Goal: Information Seeking & Learning: Learn about a topic

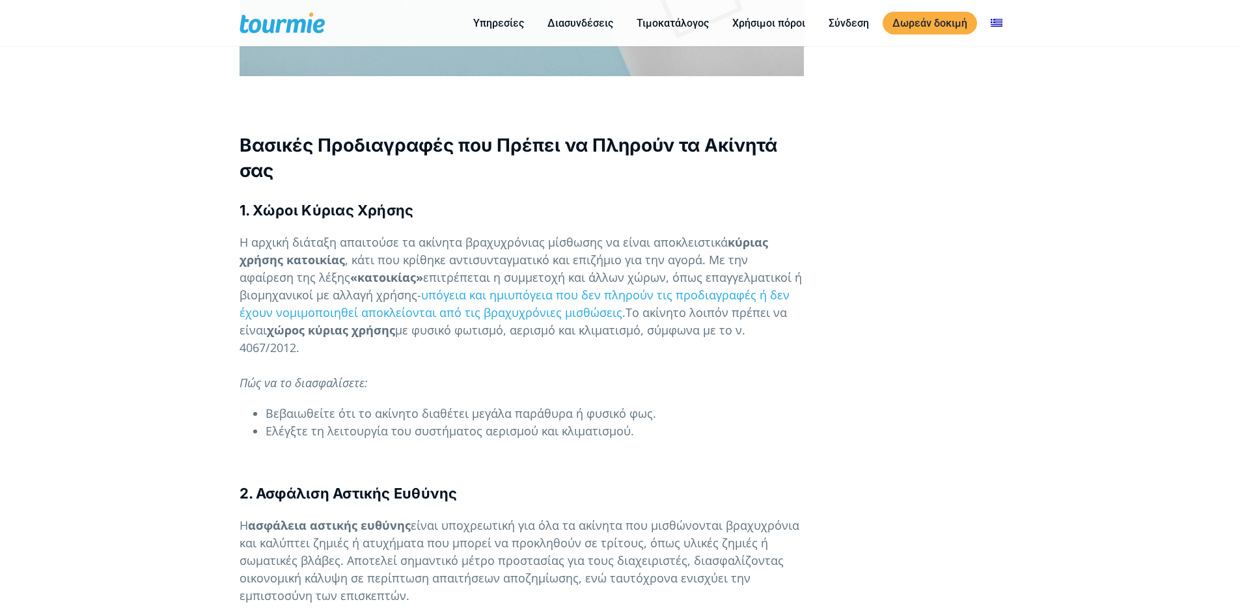
scroll to position [899, 0]
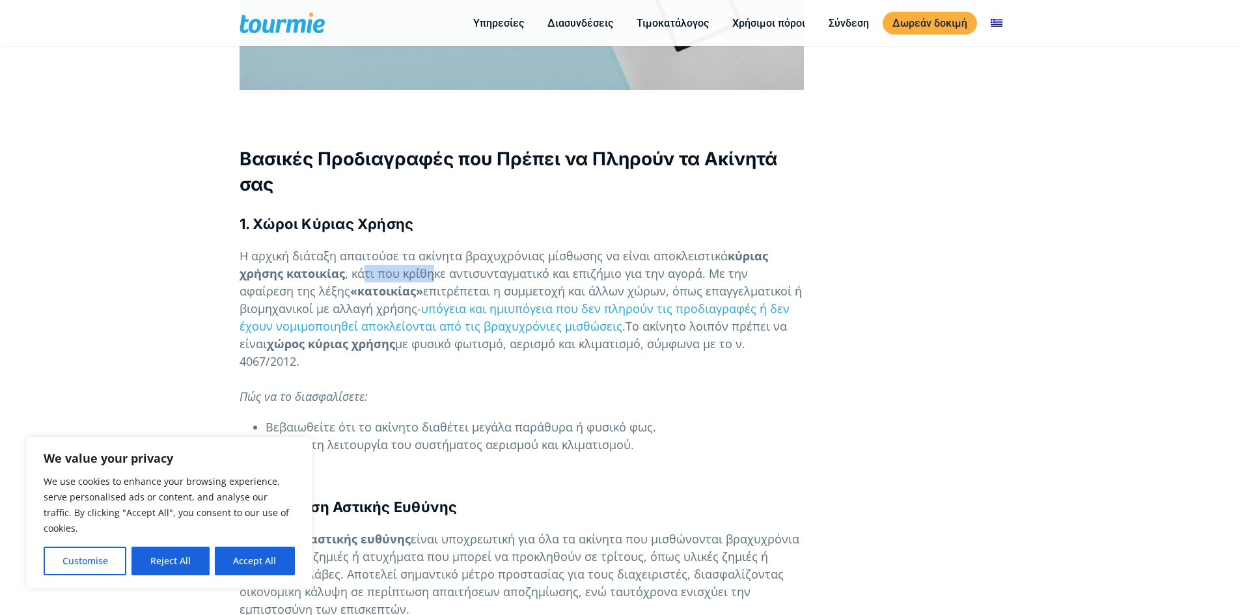
drag, startPoint x: 422, startPoint y: 237, endPoint x: 501, endPoint y: 247, distance: 79.4
click at [470, 265] on span ", κάτι που κρίθηκε αντισυνταγματικό και επιζήμιο για την αγορά. Με την αφαίρεση…" at bounding box center [493, 281] width 508 height 33
click at [548, 283] on span "επιτρέπεται η συμμετοχή και άλλων χώρων, όπως επαγγελματικοί ή βιομηχανικοί με …" at bounding box center [520, 299] width 562 height 33
click at [368, 283] on b "«κατοικίας»" at bounding box center [386, 291] width 73 height 16
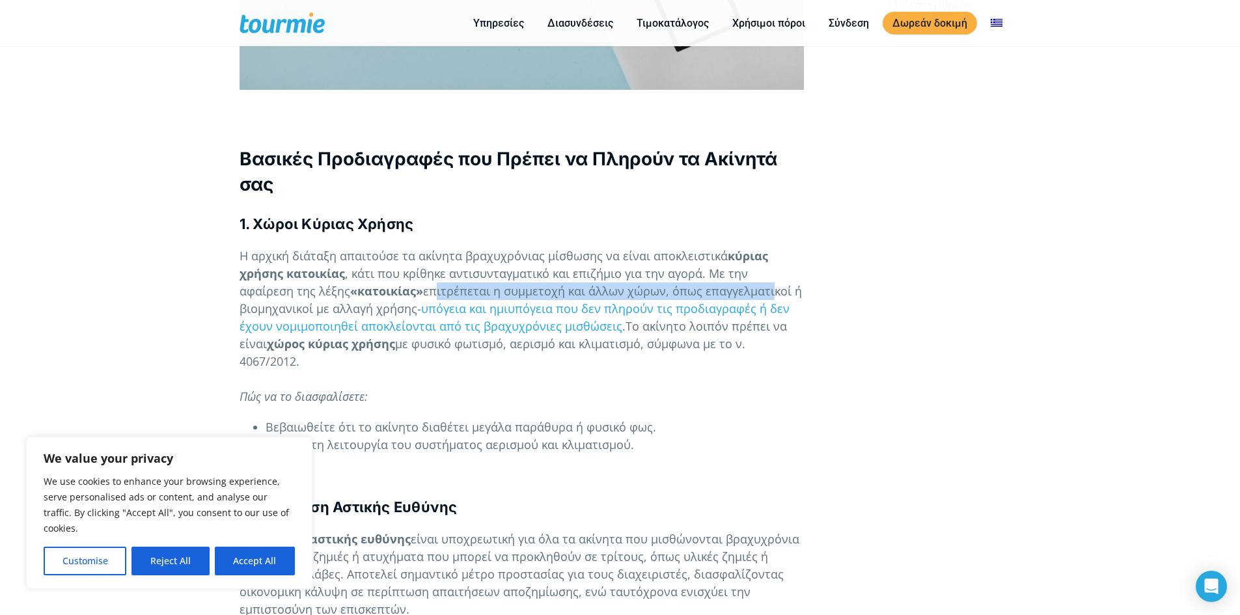
drag, startPoint x: 388, startPoint y: 252, endPoint x: 754, endPoint y: 256, distance: 365.1
click at [714, 283] on span "επιτρέπεται η συμμετοχή και άλλων χώρων, όπως επαγγελματικοί ή βιομηχανικοί με …" at bounding box center [520, 299] width 562 height 33
click at [271, 265] on span ", κάτι που κρίθηκε αντισυνταγματικό και επιζήμιο για την αγορά. Με την αφαίρεση…" at bounding box center [493, 281] width 508 height 33
drag, startPoint x: 263, startPoint y: 256, endPoint x: 473, endPoint y: 257, distance: 210.2
click at [445, 257] on p "Η αρχική διάταξη απαιτούσε τα ακίνητα βραχυχρόνιας μίσθωσης να είναι αποκλειστι…" at bounding box center [521, 326] width 564 height 158
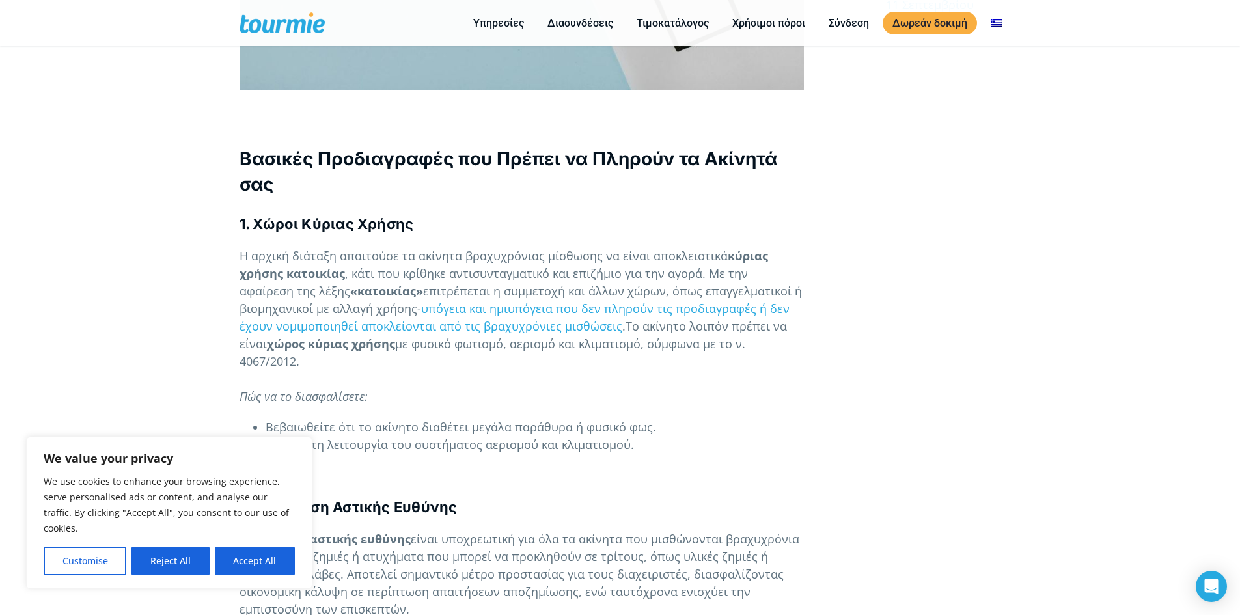
drag, startPoint x: 497, startPoint y: 258, endPoint x: 510, endPoint y: 258, distance: 13.0
click at [499, 283] on span "επιτρέπεται η συμμετοχή και άλλων χώρων, όπως επαγγελματικοί ή βιομηχανικοί με …" at bounding box center [520, 299] width 562 height 33
drag, startPoint x: 541, startPoint y: 258, endPoint x: 599, endPoint y: 260, distance: 57.3
click at [614, 283] on span "επιτρέπεται η συμμετοχή και άλλων χώρων, όπως επαγγελματικοί ή βιομηχανικοί με …" at bounding box center [520, 299] width 562 height 33
click at [350, 283] on b "«κατοικίας»" at bounding box center [386, 291] width 73 height 16
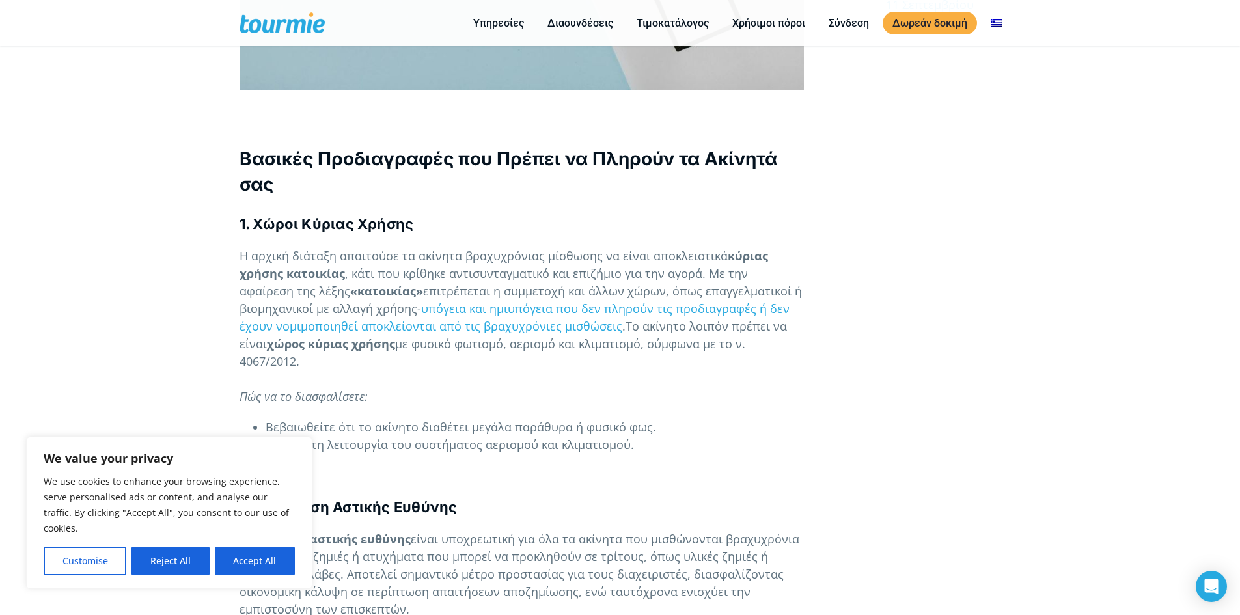
drag, startPoint x: 299, startPoint y: 258, endPoint x: 374, endPoint y: 255, distance: 74.9
click at [373, 255] on p "Η αρχική διάταξη απαιτούσε τα ακίνητα βραχυχρόνιας μίσθωσης να είναι αποκλειστι…" at bounding box center [521, 326] width 564 height 158
click at [415, 283] on span "επιτρέπεται η συμμετοχή και άλλων χώρων, όπως επαγγελματικοί ή βιομηχανικοί με …" at bounding box center [520, 299] width 562 height 33
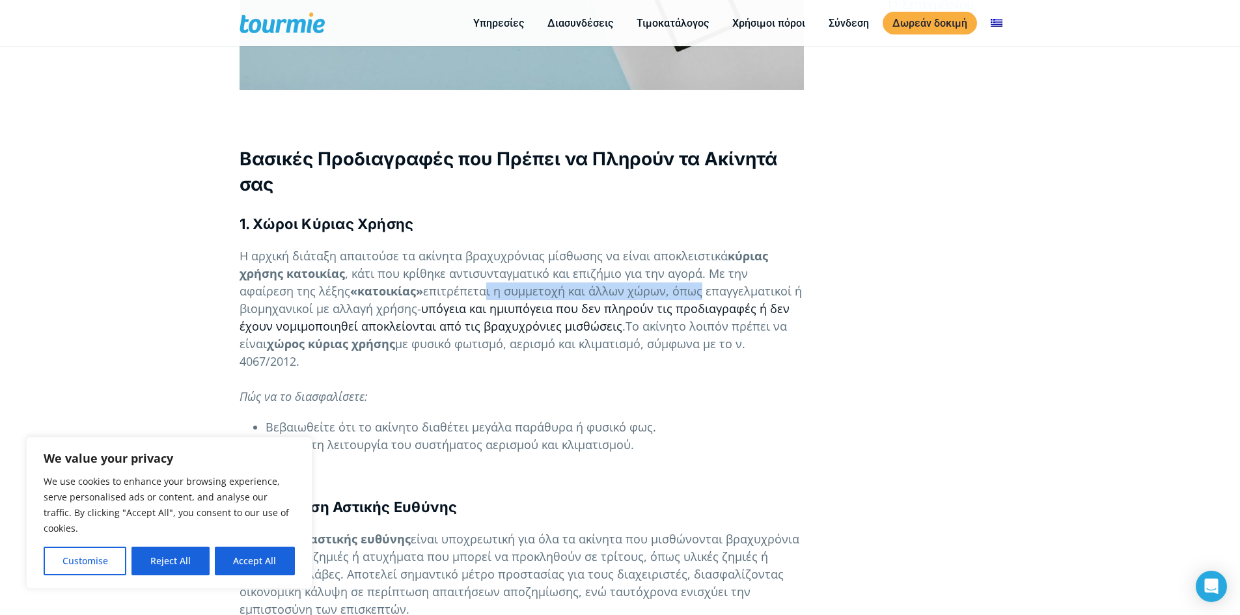
drag, startPoint x: 446, startPoint y: 259, endPoint x: 761, endPoint y: 270, distance: 315.1
click at [747, 270] on p "Η αρχική διάταξη απαιτούσε τα ακίνητα βραχυχρόνιας μίσθωσης να είναι αποκλειστι…" at bounding box center [521, 326] width 564 height 158
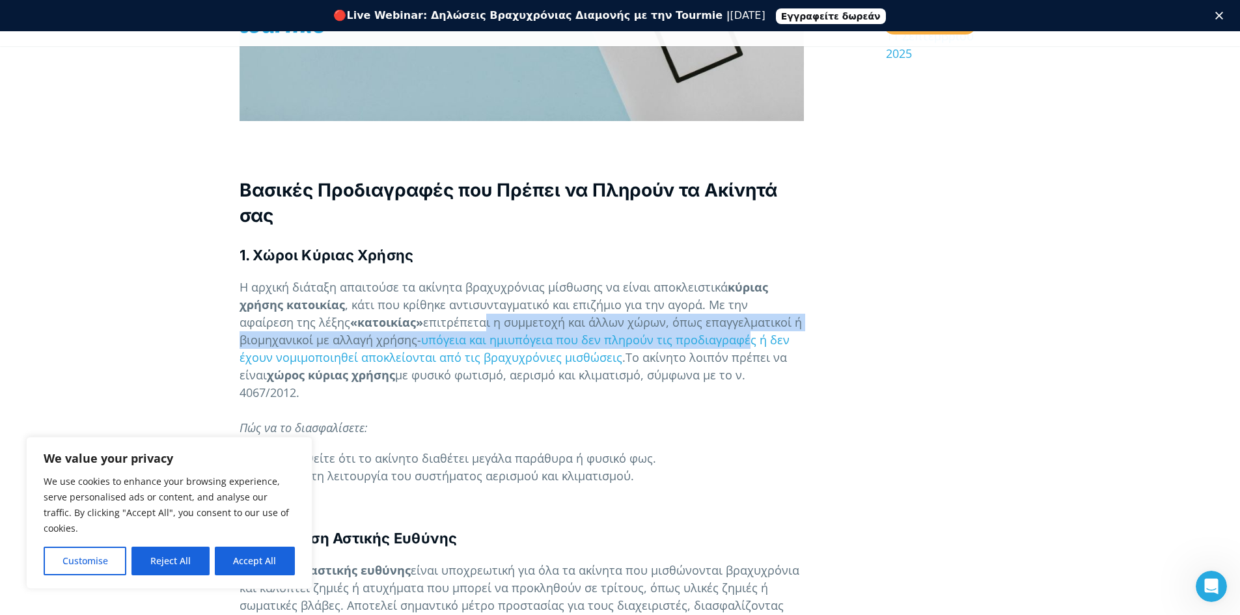
scroll to position [0, 0]
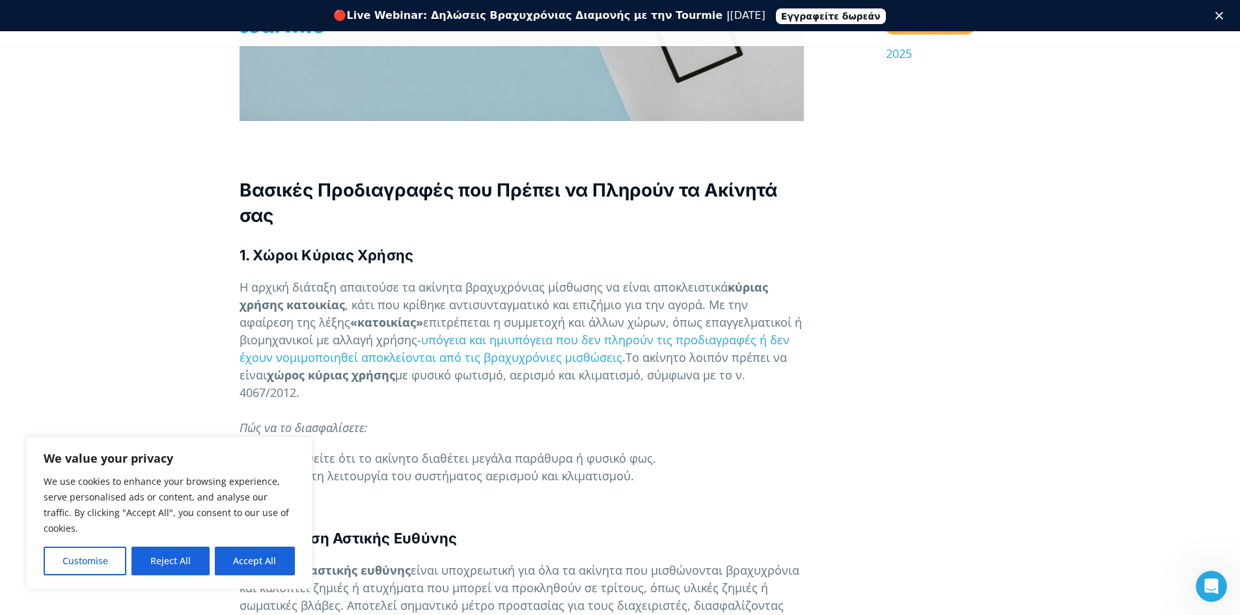
click at [467, 375] on p "Η αρχική διάταξη απαιτούσε τα ακίνητα βραχυχρόνιας μίσθωσης να είναι αποκλειστι…" at bounding box center [521, 358] width 564 height 158
click at [517, 366] on p "Η αρχική διάταξη απαιτούσε τα ακίνητα βραχυχρόνιας μίσθωσης να είναι αποκλειστι…" at bounding box center [521, 358] width 564 height 158
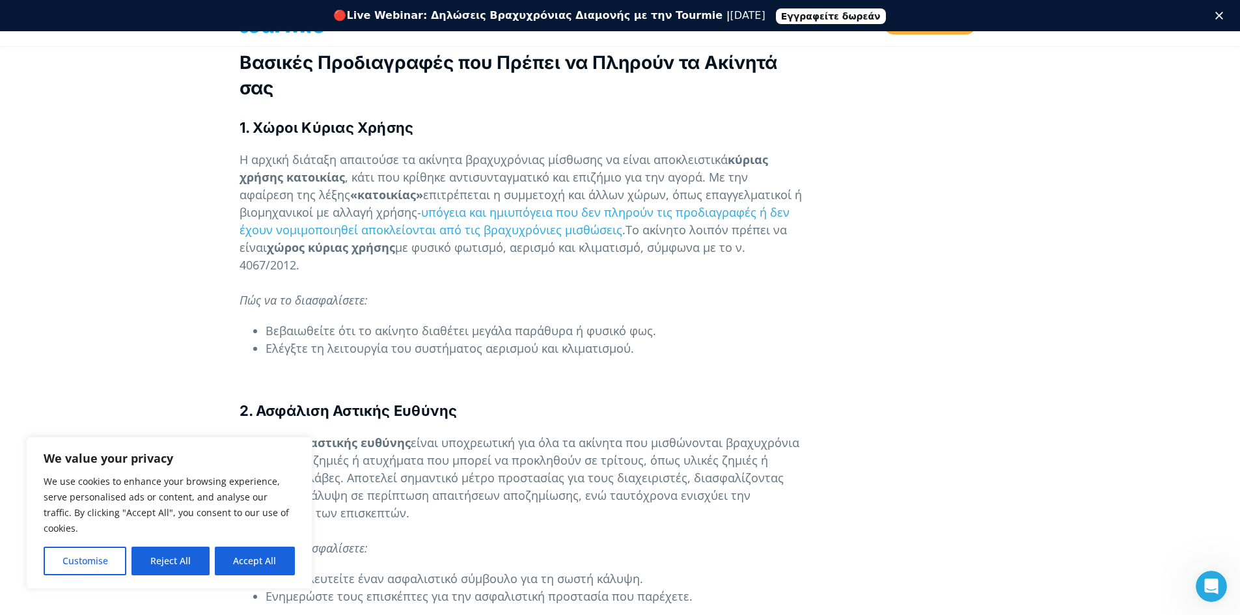
scroll to position [1030, 0]
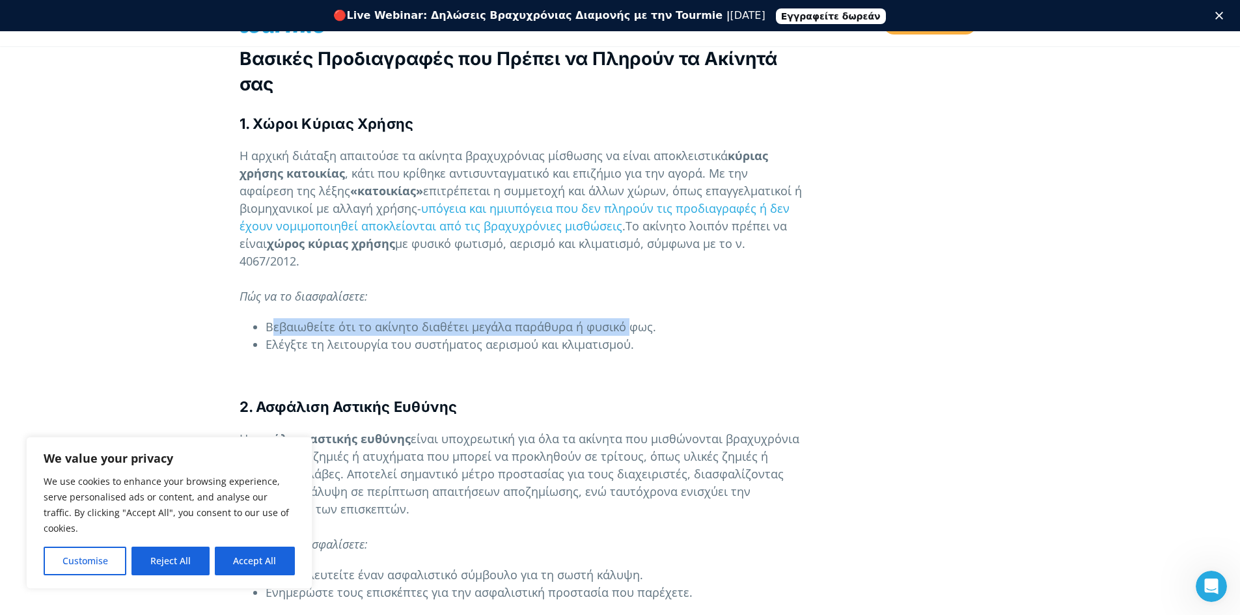
drag, startPoint x: 275, startPoint y: 291, endPoint x: 722, endPoint y: 290, distance: 447.7
click at [647, 319] on span "Βεβαιωθείτε ότι το ακίνητο διαθέτει μεγάλα παράθυρα ή φυσικό φως." at bounding box center [460, 327] width 390 height 16
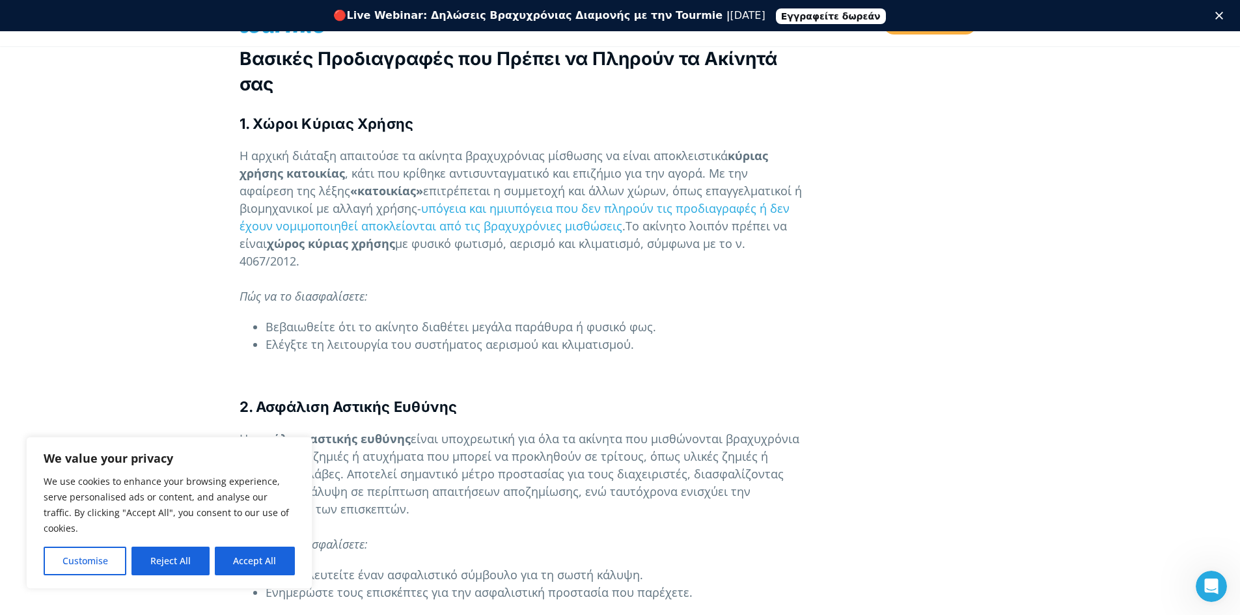
click at [739, 318] on li "Βεβαιωθείτε ότι το ακίνητο διαθέτει μεγάλα παράθυρα ή φυσικό φως." at bounding box center [534, 327] width 538 height 18
drag, startPoint x: 272, startPoint y: 304, endPoint x: 636, endPoint y: 306, distance: 364.4
click at [608, 336] on span "Ελέγξτε τη λειτουργία του συστήματος αερισμού και κλιματισμού." at bounding box center [449, 344] width 368 height 16
click at [694, 336] on li "Ελέγξτε τη λειτουργία του συστήματος αερισμού και κλιματισμού." at bounding box center [534, 345] width 538 height 18
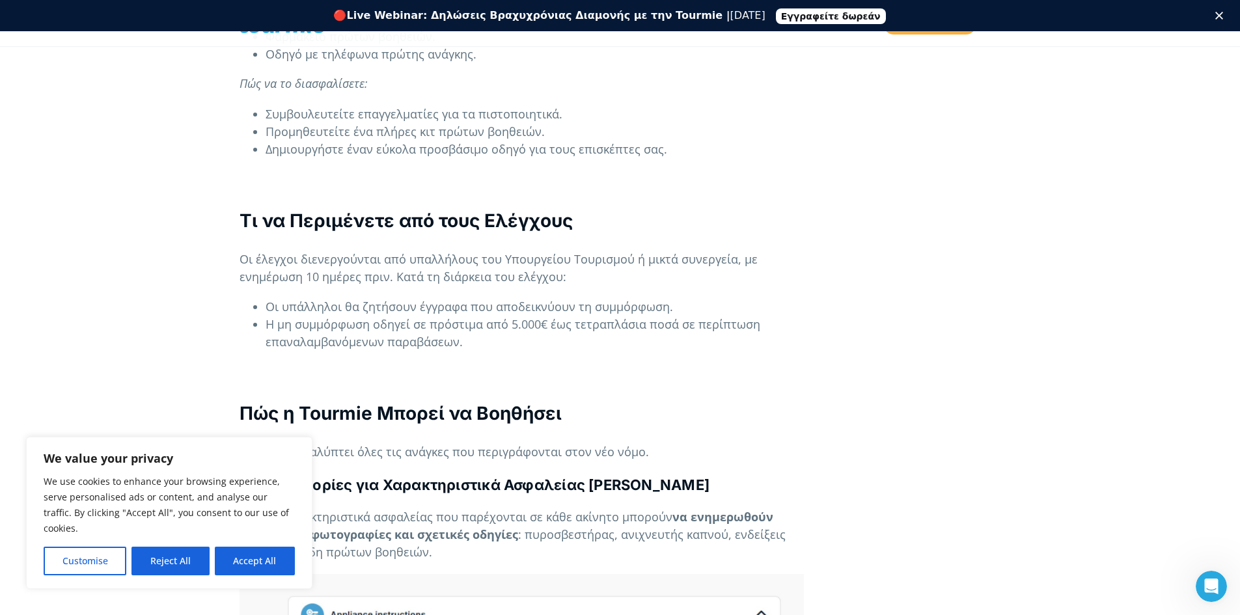
scroll to position [2143, 0]
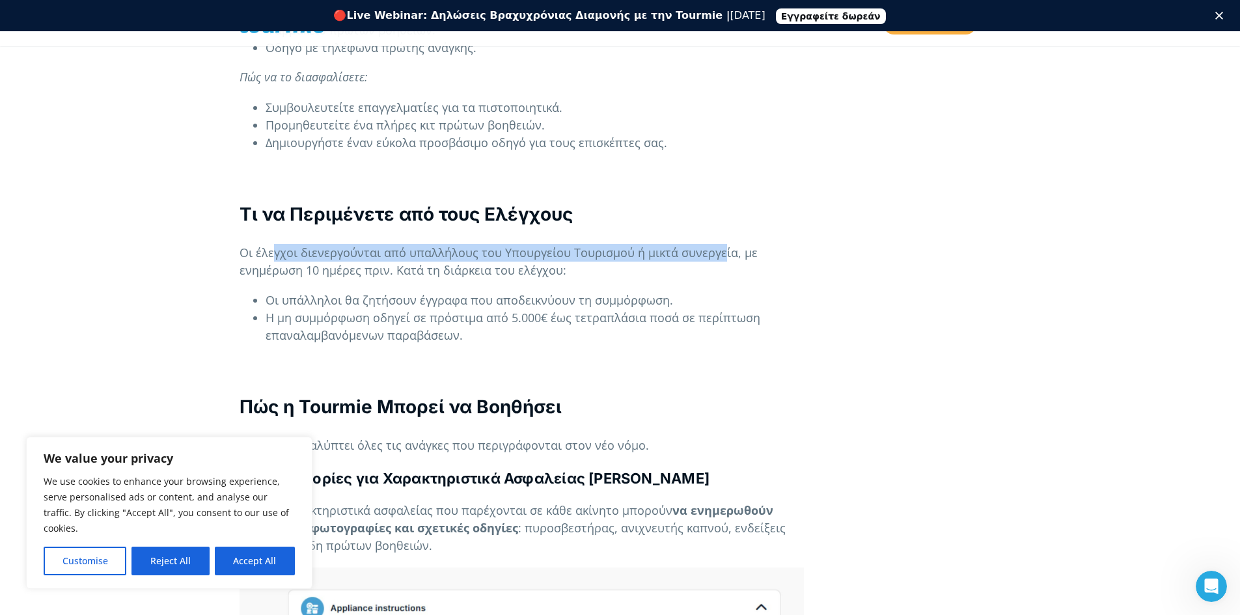
drag, startPoint x: 273, startPoint y: 220, endPoint x: 720, endPoint y: 226, distance: 447.1
click at [720, 244] on p "Οι έλεγχοι διενεργούνται από υπαλλήλους του Υπουργείου Τουρισμού ή μικτά συνεργ…" at bounding box center [521, 261] width 564 height 35
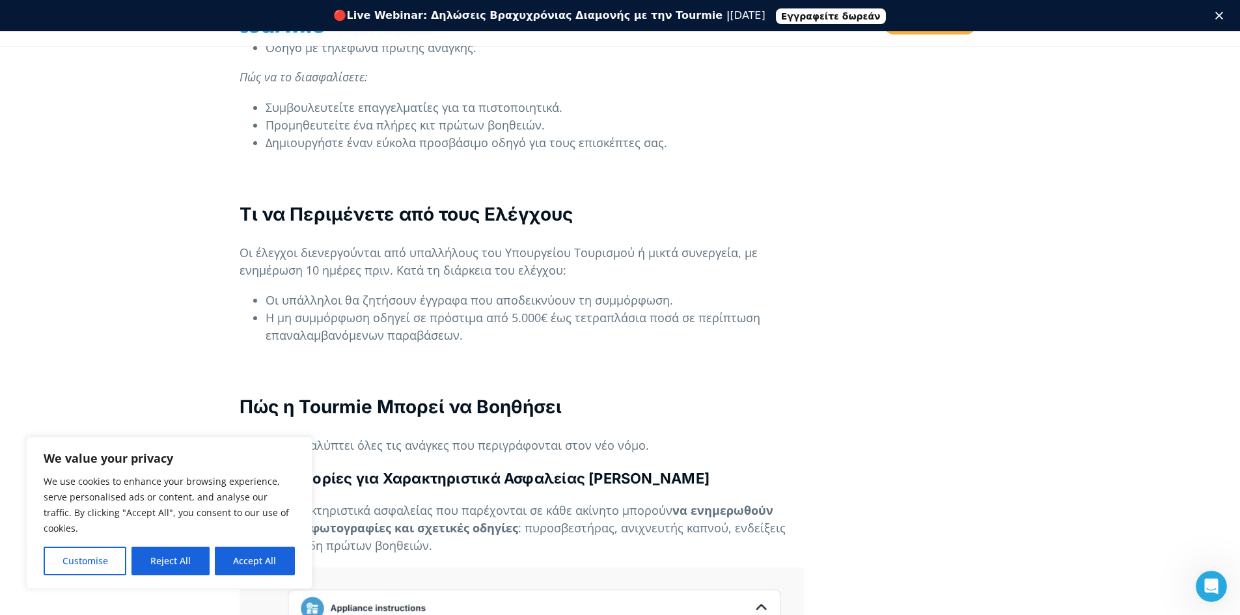
click at [248, 244] on p "Οι έλεγχοι διενεργούνται από υπαλλήλους του Υπουργείου Τουρισμού ή μικτά συνεργ…" at bounding box center [521, 261] width 564 height 35
drag, startPoint x: 245, startPoint y: 235, endPoint x: 445, endPoint y: 279, distance: 205.1
click at [530, 245] on span "Οι έλεγχοι διενεργούνται από υπαλλήλους του Υπουργείου Τουρισμού ή μικτά συνεργ…" at bounding box center [498, 261] width 518 height 33
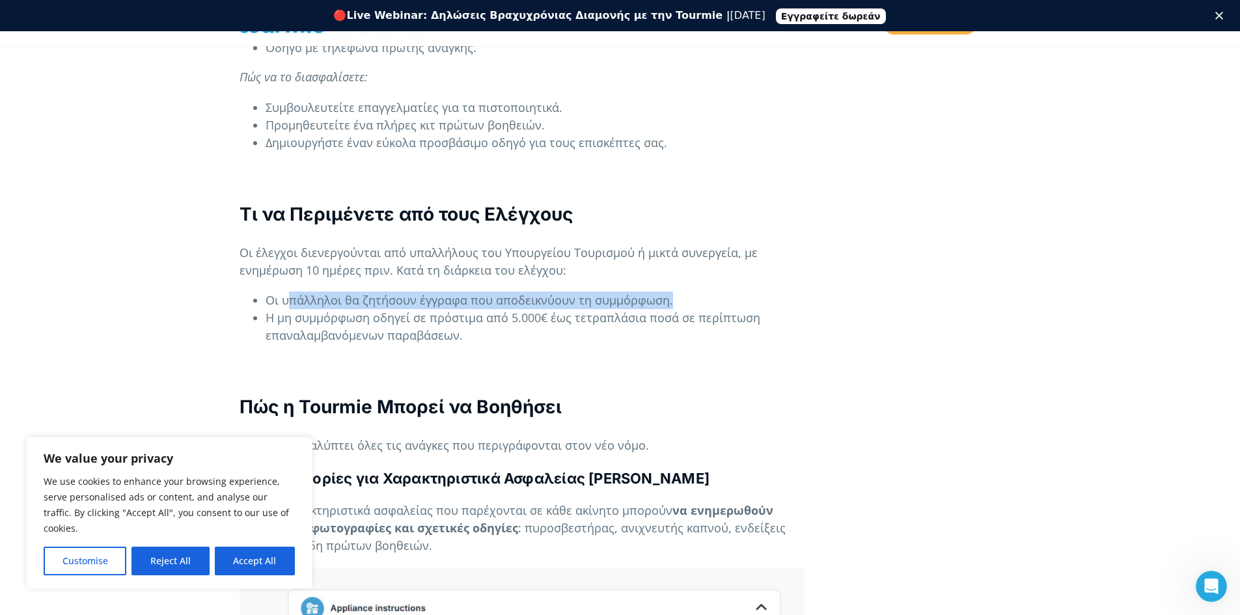
drag, startPoint x: 331, startPoint y: 266, endPoint x: 690, endPoint y: 264, distance: 358.6
click at [689, 292] on li "Οι υπάλληλοι θα ζητήσουν έγγραφα που αποδεικνύουν τη συμμόρφωση." at bounding box center [534, 301] width 538 height 18
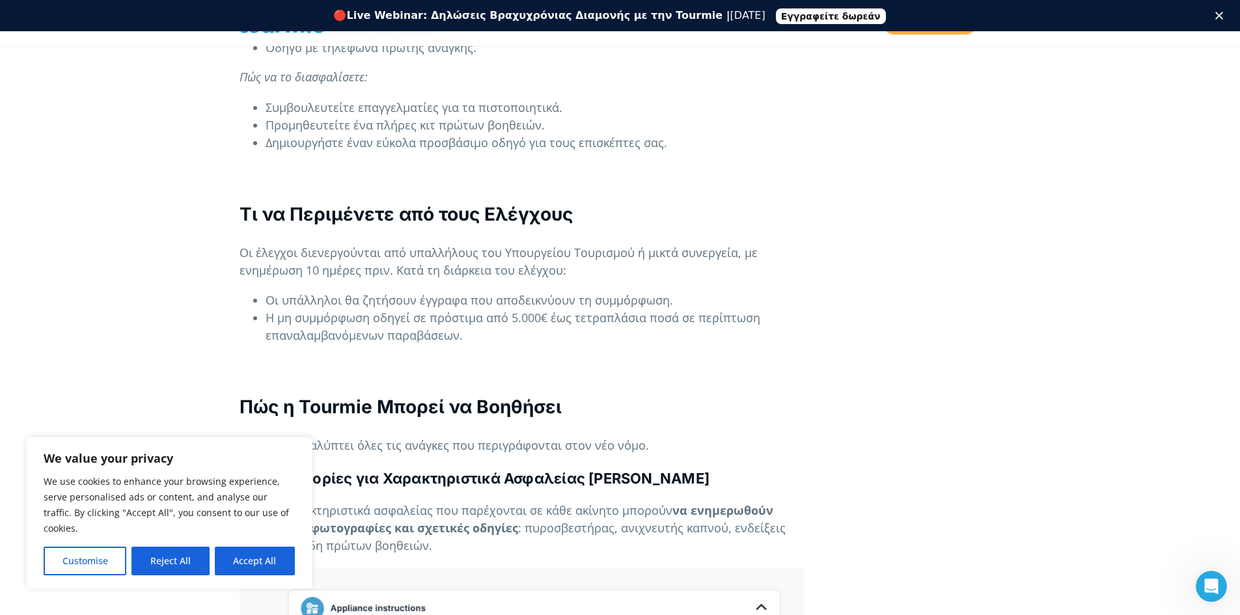
drag, startPoint x: 414, startPoint y: 313, endPoint x: 431, endPoint y: 308, distance: 18.3
click at [413, 313] on div "Τι Αλλάζει για τη Βραχυχρόνια Μίσθωση στην [GEOGRAPHIC_DATA] Με το νέο νομοθετι…" at bounding box center [521, 262] width 564 height 3915
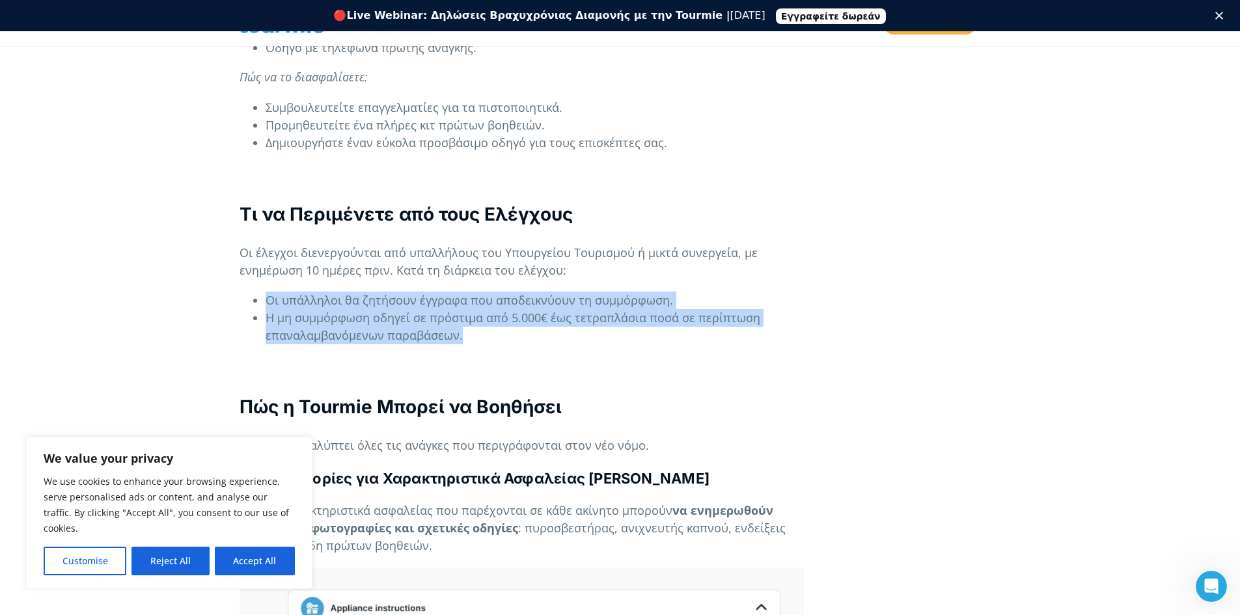
drag, startPoint x: 457, startPoint y: 304, endPoint x: 349, endPoint y: 295, distance: 109.1
click at [257, 292] on ul "Οι υπάλληλοι θα ζητήσουν έγγραφα που αποδεικνύουν τη συμμόρφωση. Η μη συμμόρφωσ…" at bounding box center [521, 318] width 564 height 53
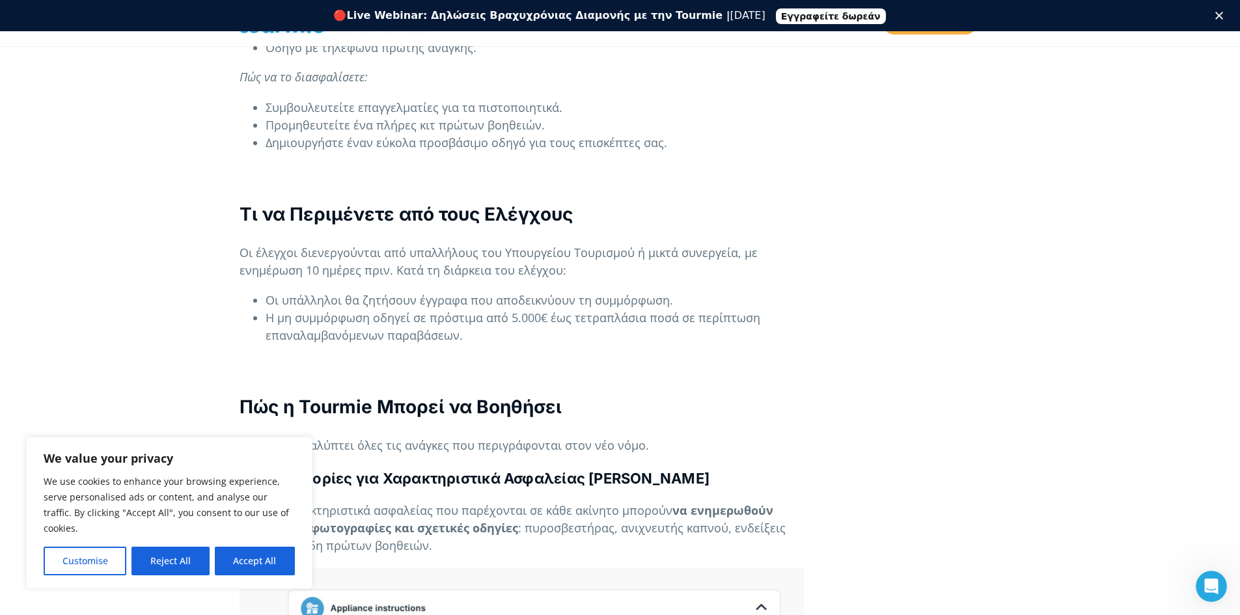
click at [577, 356] on p at bounding box center [521, 365] width 564 height 18
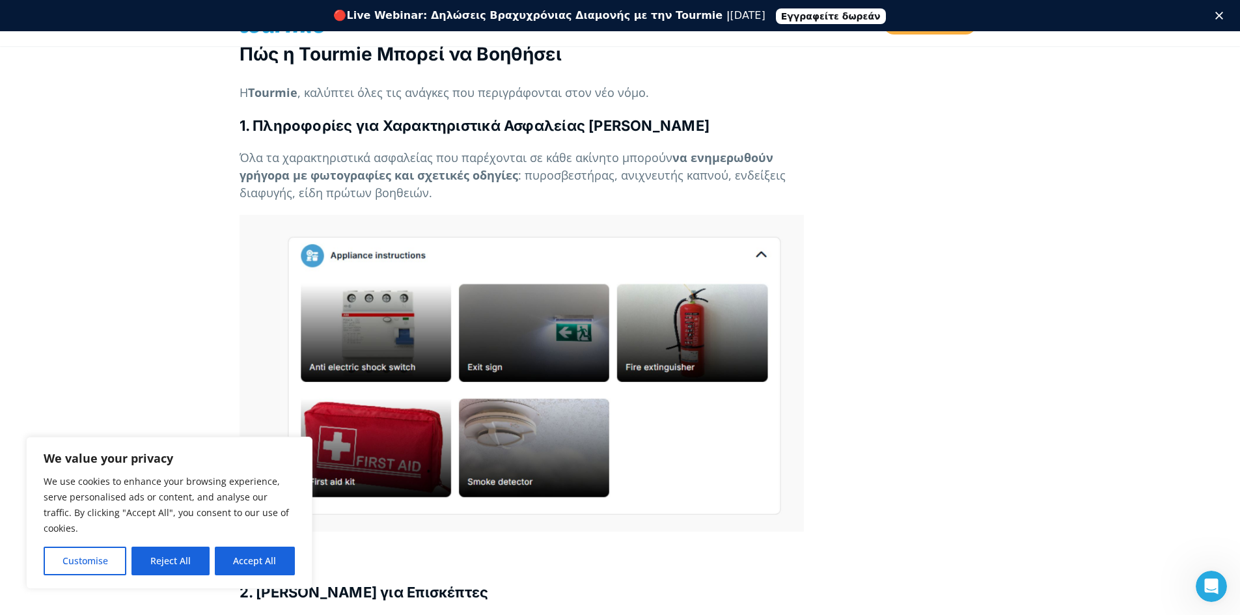
scroll to position [2492, 0]
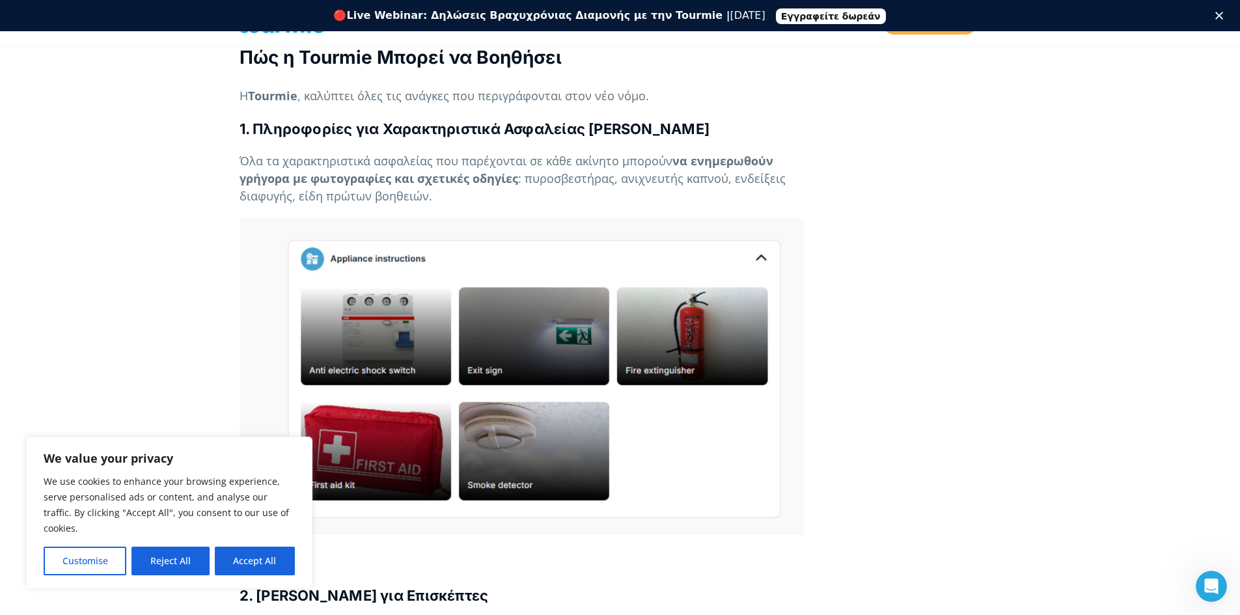
click at [336, 312] on p at bounding box center [521, 377] width 564 height 318
drag, startPoint x: 395, startPoint y: 247, endPoint x: 417, endPoint y: 236, distance: 24.7
click at [395, 247] on p at bounding box center [521, 377] width 564 height 318
drag, startPoint x: 495, startPoint y: 124, endPoint x: 694, endPoint y: 126, distance: 199.1
click at [660, 153] on span "Όλα τα χαρακτηριστικά ασφαλείας που παρέχονται σε κάθε ακίνητο μπορούν" at bounding box center [455, 161] width 433 height 16
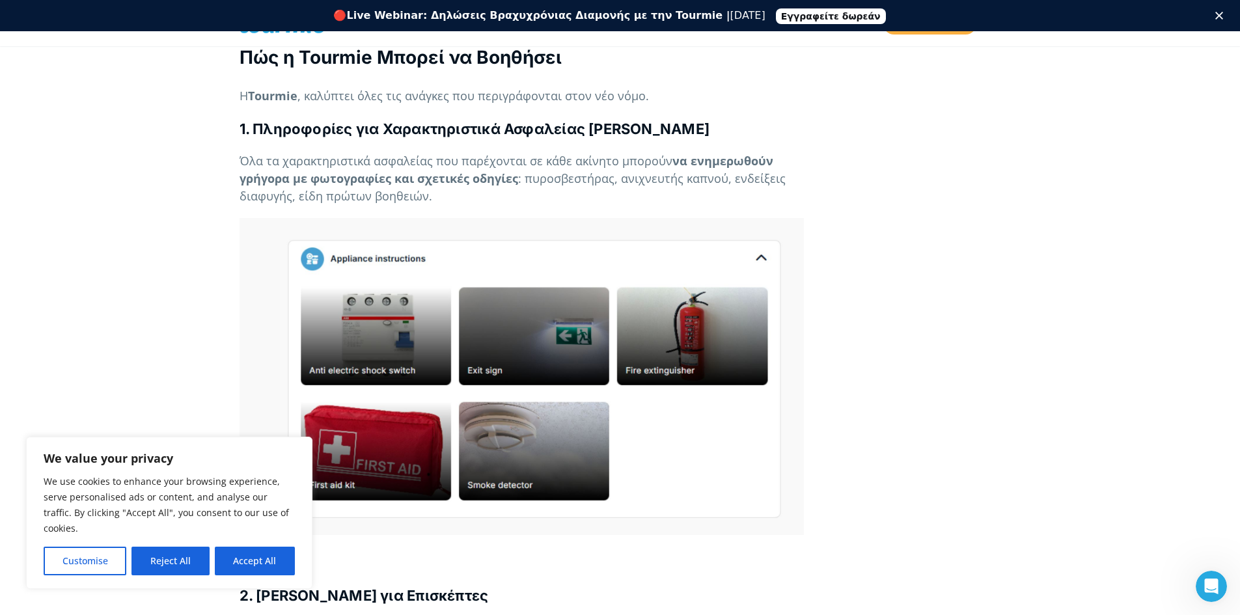
click at [717, 153] on b "να ενημερωθούν γρήγορα με φωτογραφίες και σχετικές οδηγίες" at bounding box center [506, 169] width 534 height 33
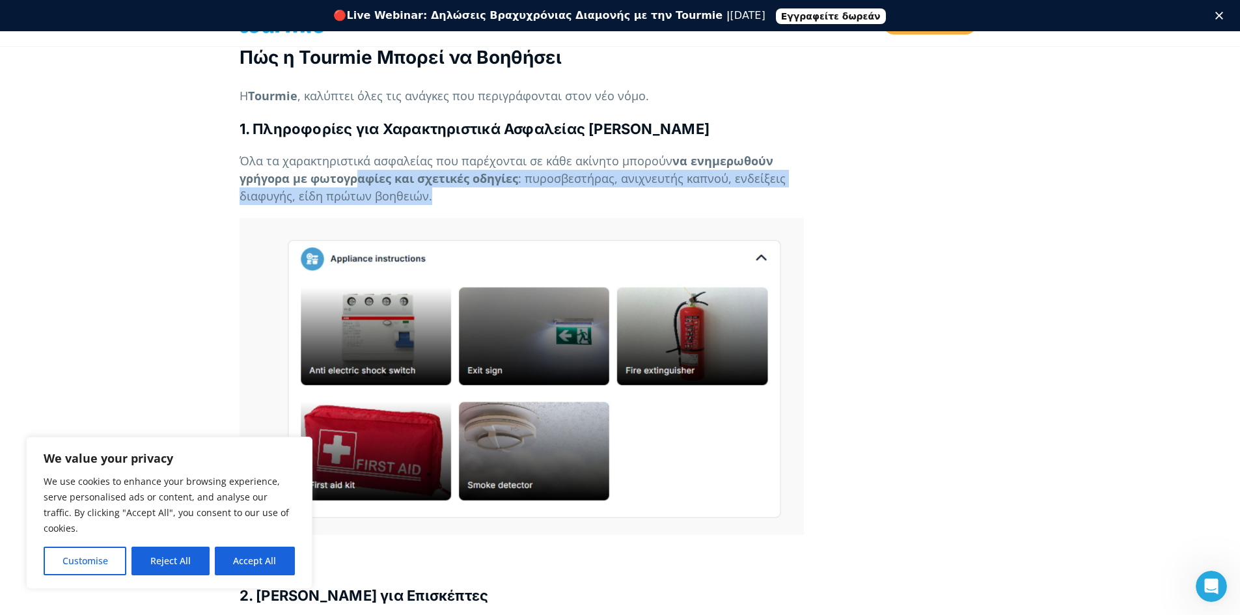
drag, startPoint x: 385, startPoint y: 154, endPoint x: 627, endPoint y: 153, distance: 242.1
click at [593, 154] on p "Όλα τα χαρακτηριστικά ασφαλείας που παρέχονται σε κάθε ακίνητο μπορούν να ενημε…" at bounding box center [521, 178] width 564 height 53
click at [729, 166] on p "Όλα τα χαρακτηριστικά ασφαλείας που παρέχονται σε κάθε ακίνητο μπορούν να ενημε…" at bounding box center [521, 178] width 564 height 53
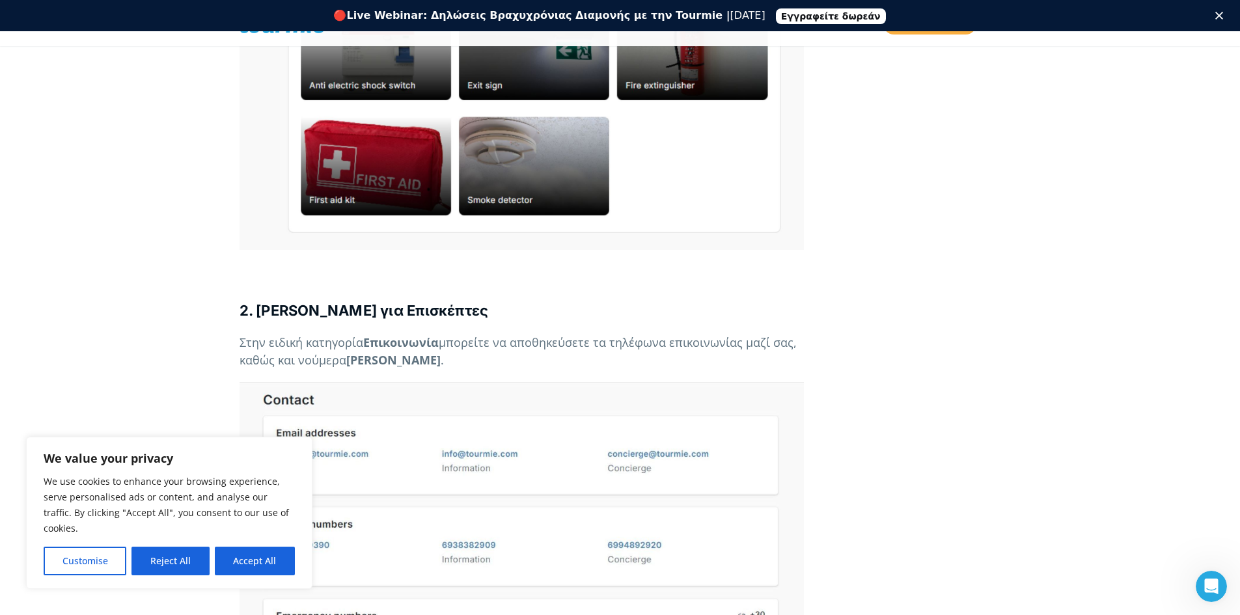
scroll to position [2773, 0]
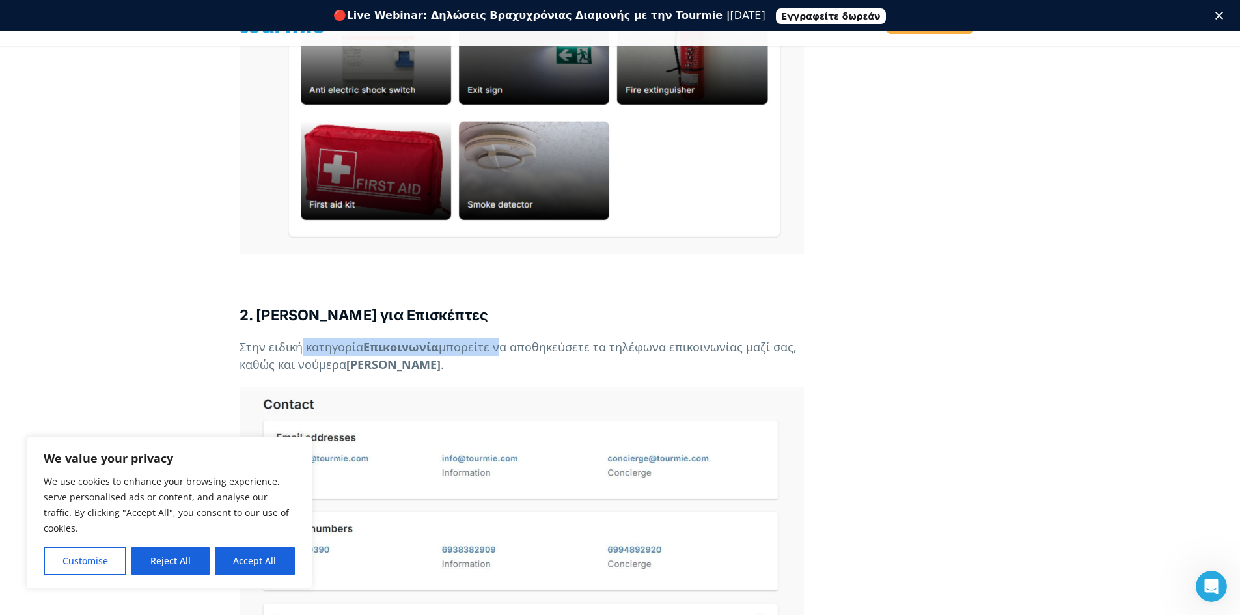
drag, startPoint x: 299, startPoint y: 309, endPoint x: 537, endPoint y: 314, distance: 238.9
click at [507, 338] on p "Στην ειδική κατηγορία Επικοινωνία μπορείτε να αποθηκεύσετε τα τηλέφωνα επικοινω…" at bounding box center [521, 355] width 564 height 35
click at [551, 339] on span "μπορείτε να αποθηκεύσετε τα τηλέφωνα επικοινωνίας μαζί σας, καθώς και νούμερα" at bounding box center [517, 355] width 557 height 33
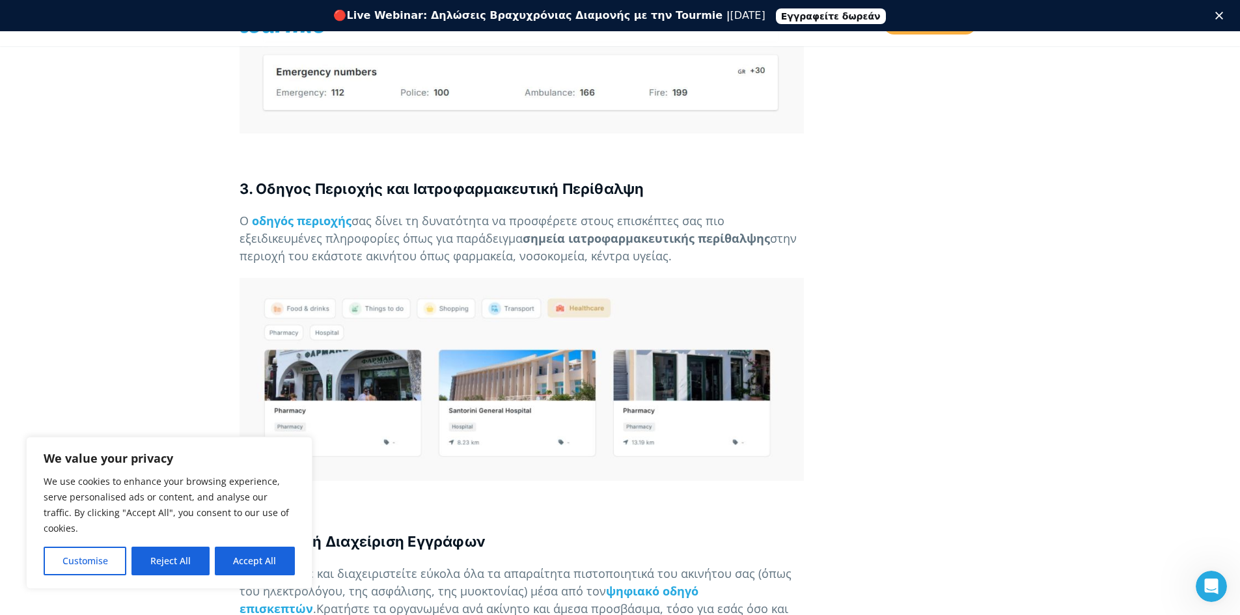
scroll to position [3311, 0]
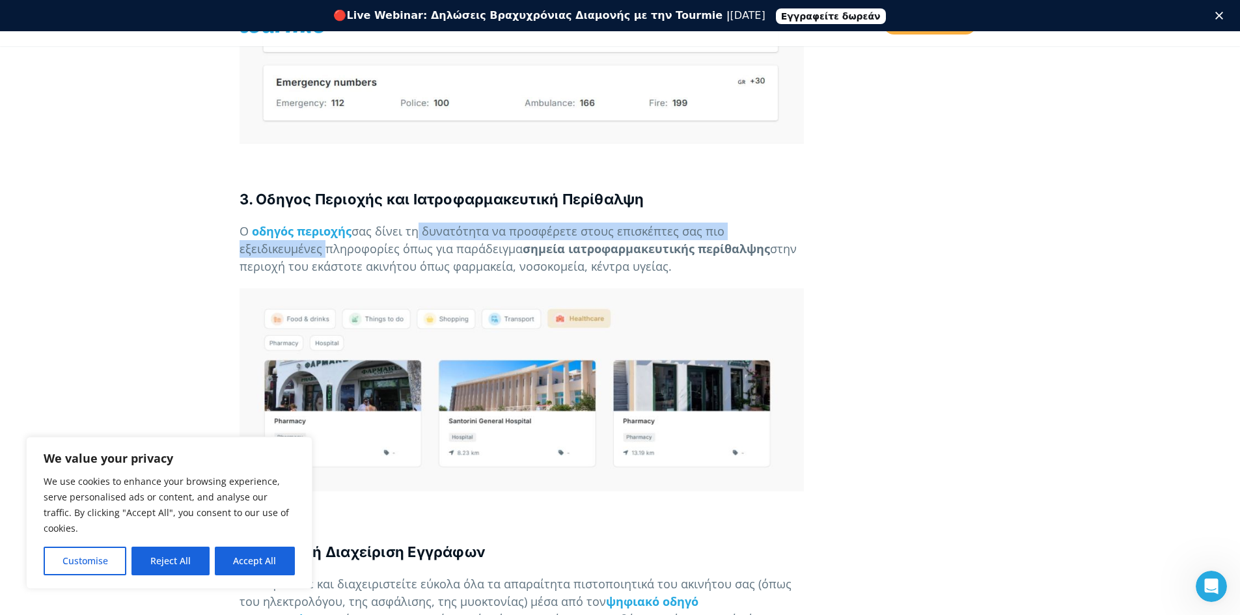
drag, startPoint x: 419, startPoint y: 199, endPoint x: 780, endPoint y: 206, distance: 360.6
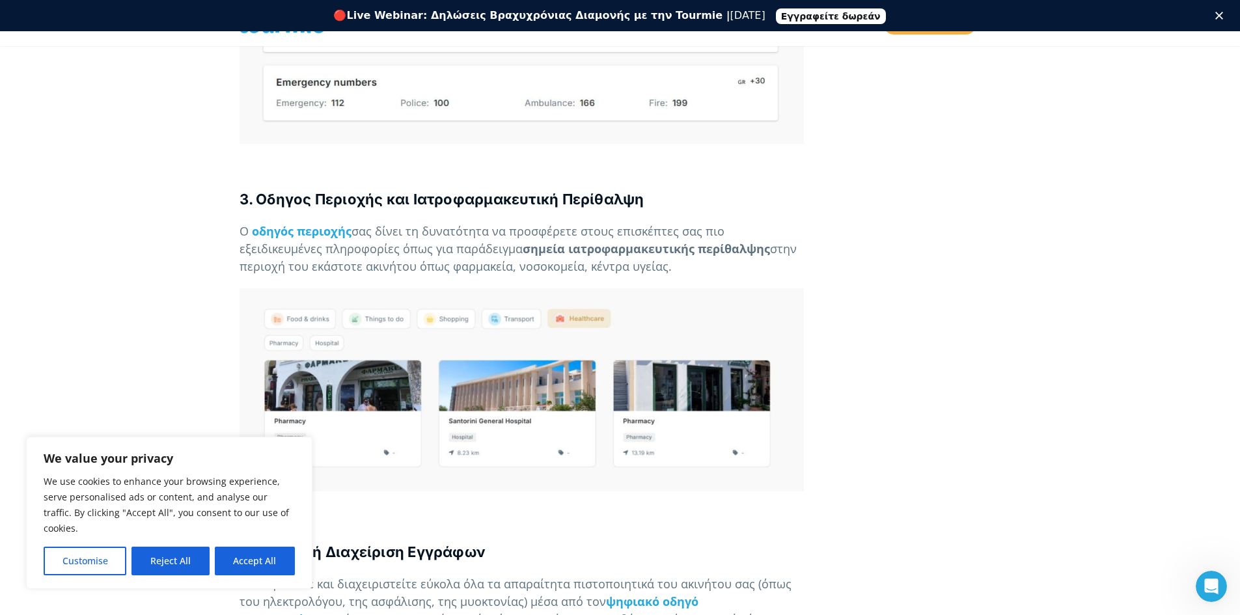
click at [329, 241] on span "στην περιοχή του εκάστοτε ακινήτου όπως φαρμακεία, νοσοκομεία, κέντρα υγείας." at bounding box center [517, 257] width 557 height 33
drag, startPoint x: 651, startPoint y: 215, endPoint x: 785, endPoint y: 215, distance: 134.0
click at [770, 223] on p "Ο οδηγός περιοχής σας δίνει τη δυνατότητα να προσφέρετε στους επισκέπτες σας πι…" at bounding box center [521, 249] width 564 height 53
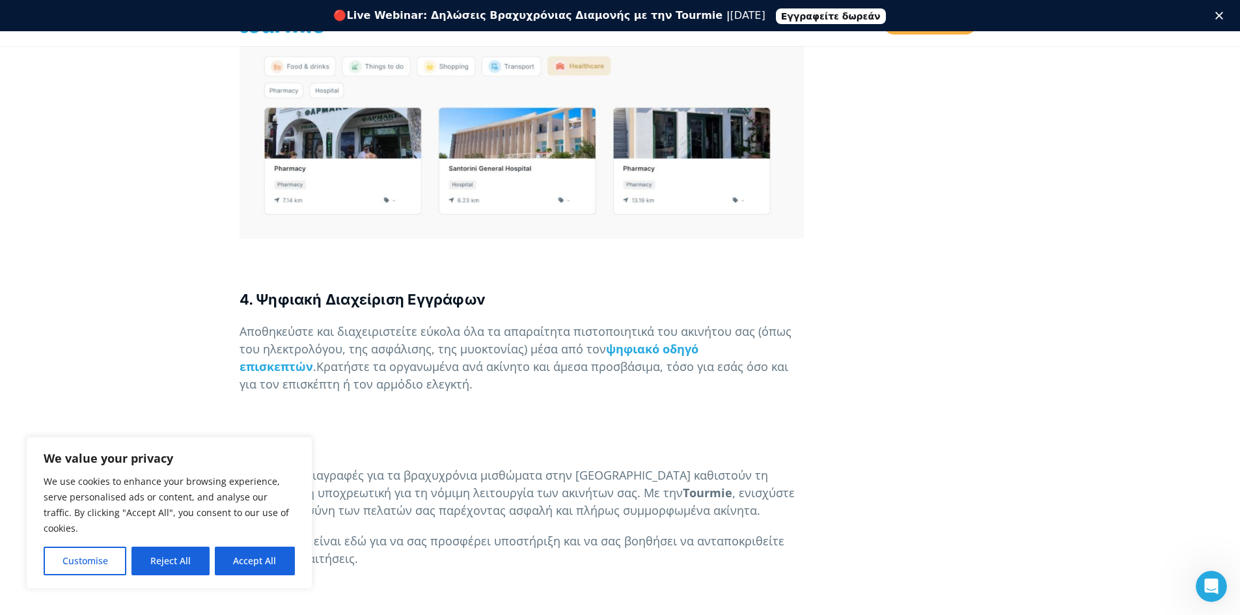
scroll to position [3570, 0]
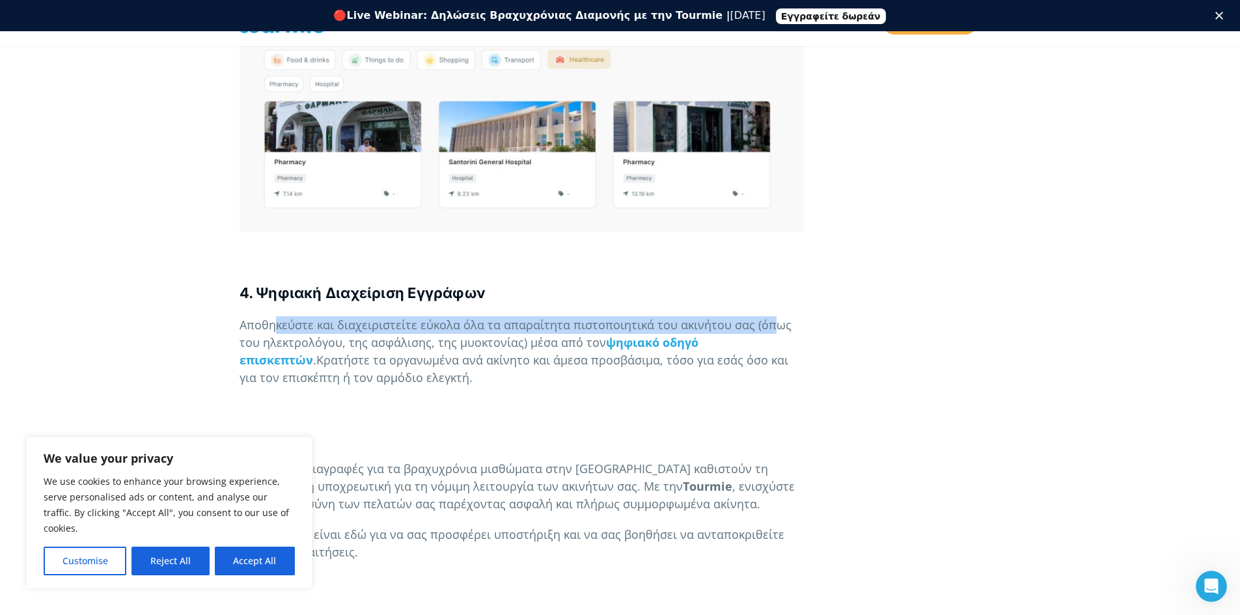
drag, startPoint x: 273, startPoint y: 284, endPoint x: 838, endPoint y: 292, distance: 564.9
click at [785, 316] on p "Αποθηκεύστε και διαχειριστείτε εύκολα όλα τα απαραίτητα πιστοποιητικά του ακινή…" at bounding box center [521, 351] width 564 height 70
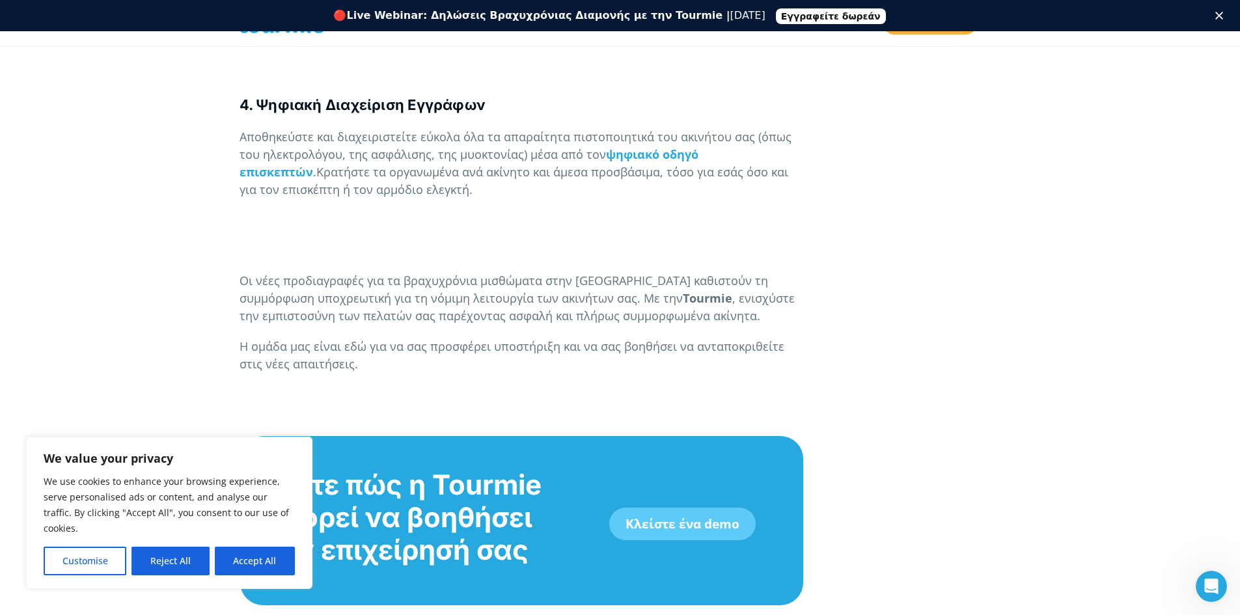
scroll to position [3764, 0]
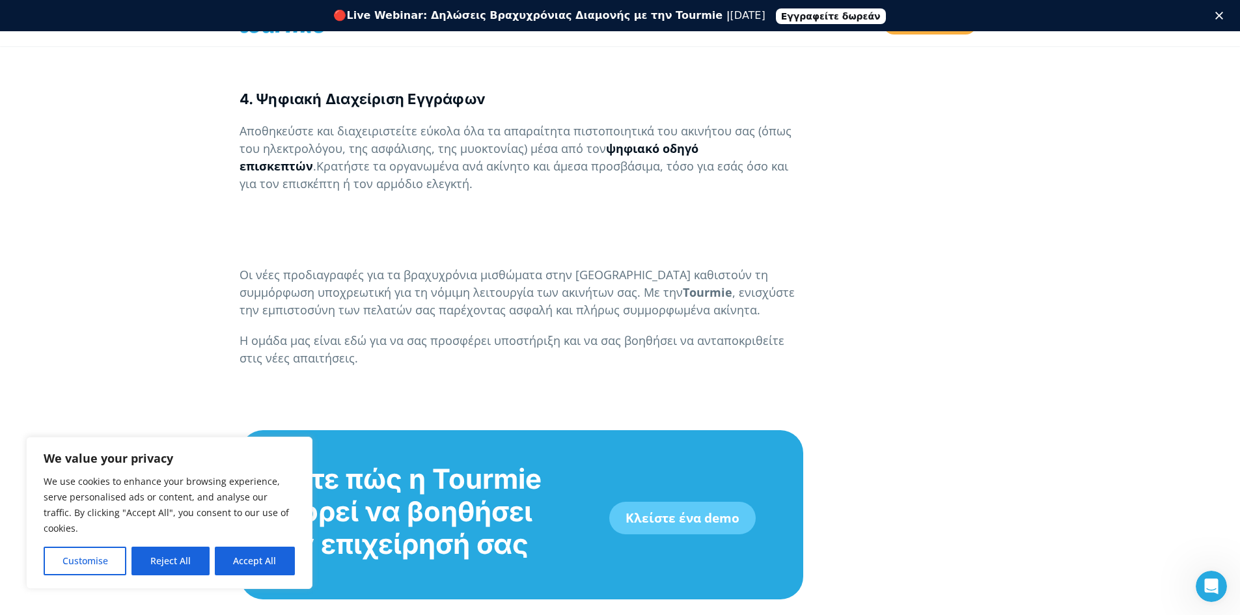
click at [692, 141] on b "ψηφιακό οδηγό επισκεπτών" at bounding box center [468, 157] width 459 height 33
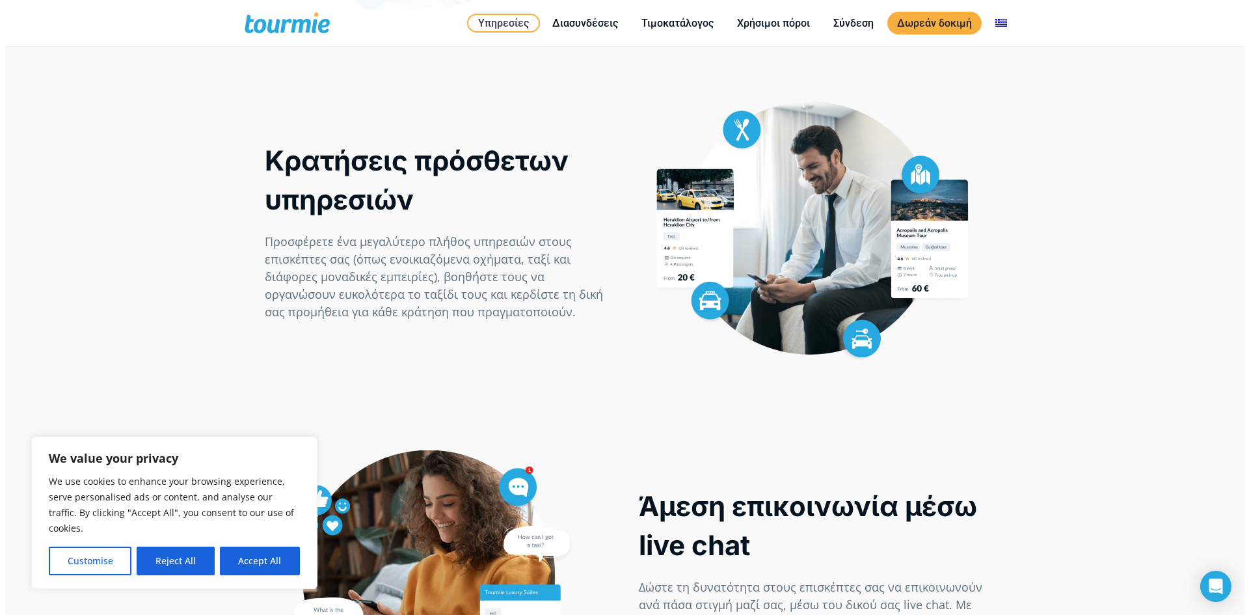
scroll to position [1067, 0]
